Goal: Information Seeking & Learning: Learn about a topic

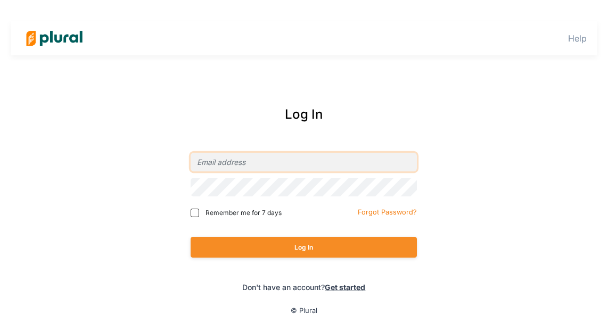
click at [234, 163] on input "email" at bounding box center [304, 162] width 226 height 19
type input "n"
click at [0, 0] on com-1password-button at bounding box center [0, 0] width 0 height 0
type input "[EMAIL_ADDRESS][DOMAIN_NAME]"
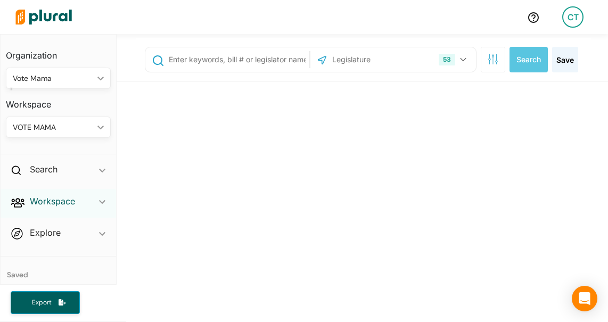
click at [52, 202] on h2 "Workspace" at bounding box center [52, 201] width 45 height 12
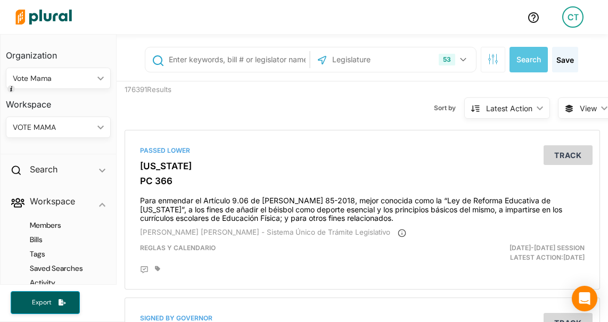
click at [46, 130] on div "VOTE MAMA" at bounding box center [53, 127] width 80 height 11
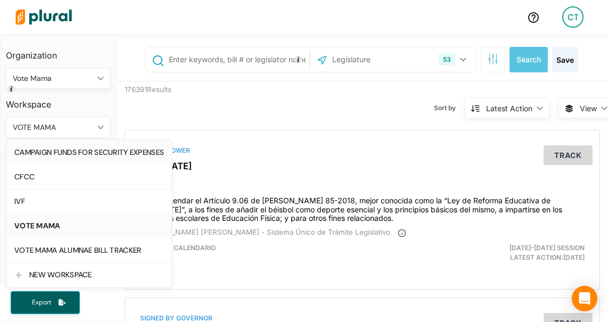
click at [51, 148] on div "CAMPAIGN FUNDS FOR SECURITY EXPENSES" at bounding box center [89, 152] width 150 height 9
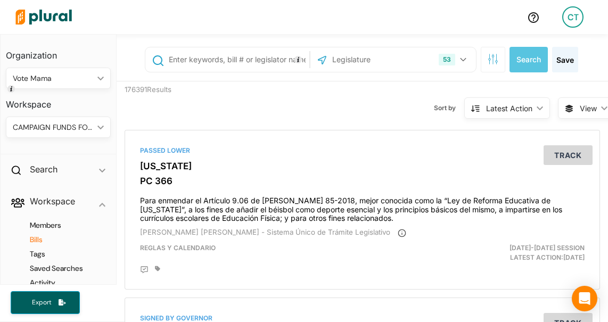
click at [39, 242] on h4 "Bills" at bounding box center [61, 240] width 89 height 10
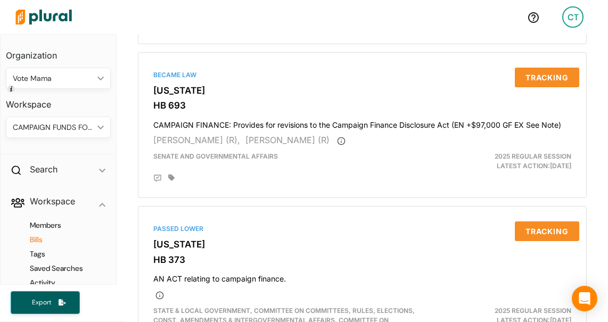
scroll to position [646, 0]
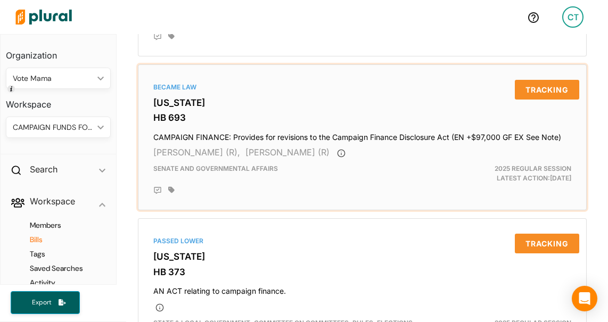
click at [185, 100] on h3 "[US_STATE]" at bounding box center [362, 102] width 418 height 11
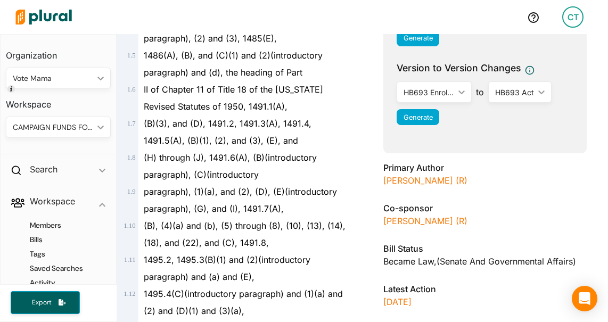
scroll to position [288, 0]
